Goal: Information Seeking & Learning: Learn about a topic

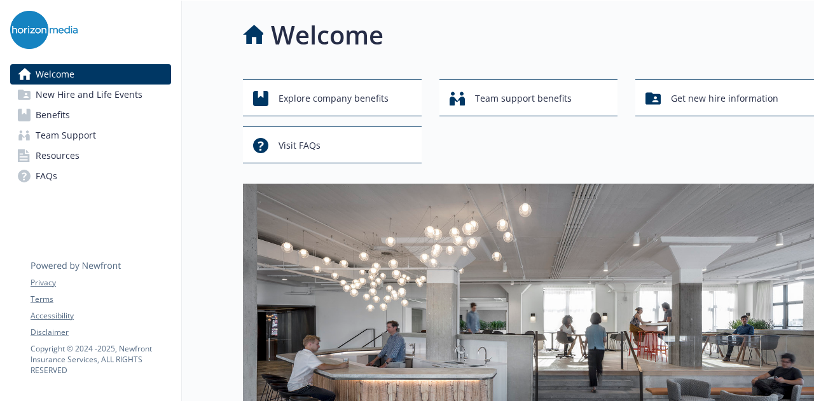
click at [81, 119] on link "Benefits" at bounding box center [90, 115] width 161 height 20
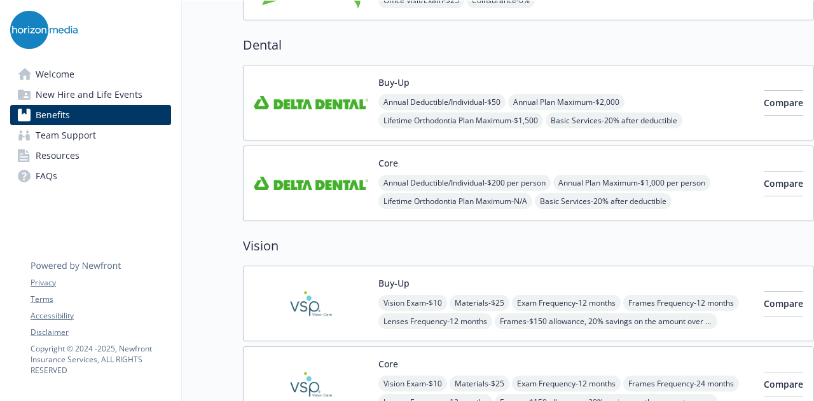
scroll to position [509, 0]
